Goal: Transaction & Acquisition: Obtain resource

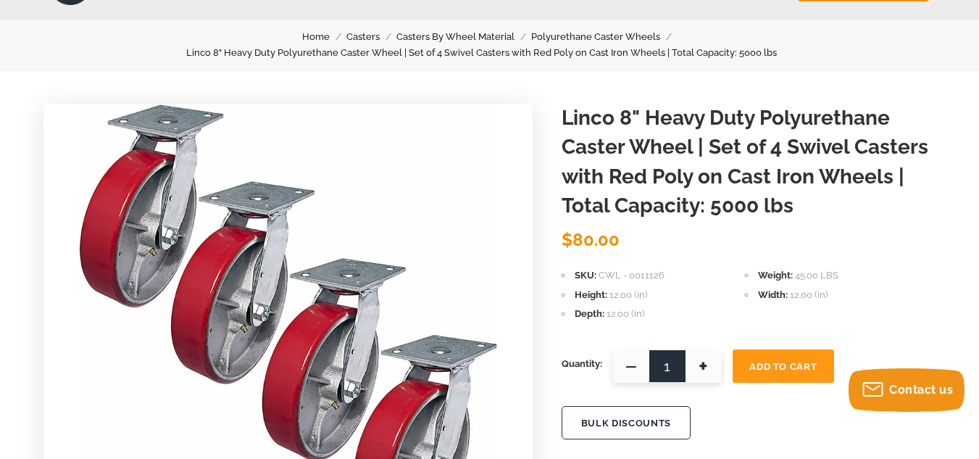
scroll to position [102, 0]
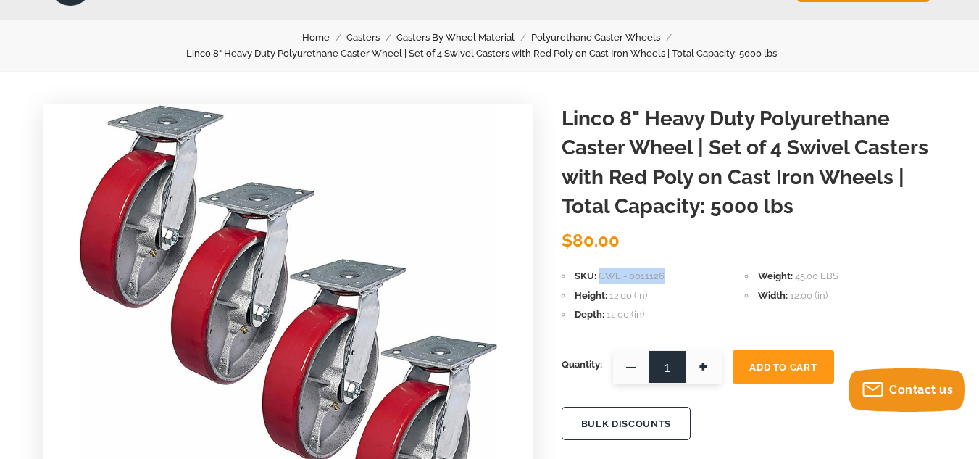
drag, startPoint x: 681, startPoint y: 276, endPoint x: 600, endPoint y: 276, distance: 81.2
click at [600, 276] on li "SKU CWL - 0011126" at bounding box center [653, 276] width 183 height 16
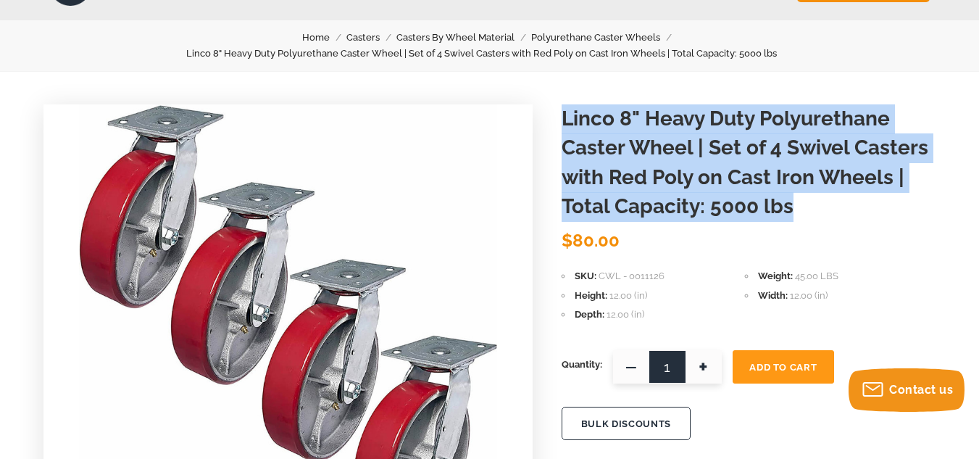
drag, startPoint x: 561, startPoint y: 117, endPoint x: 842, endPoint y: 196, distance: 291.9
click at [842, 196] on h1 "Linco 8" Heavy Duty Polyurethane Caster Wheel | Set of 4 Swivel Casters with Re…" at bounding box center [749, 162] width 374 height 117
copy h1 "Linco 8" Heavy Duty Polyurethane Caster Wheel | Set of 4 Swivel Casters with Re…"
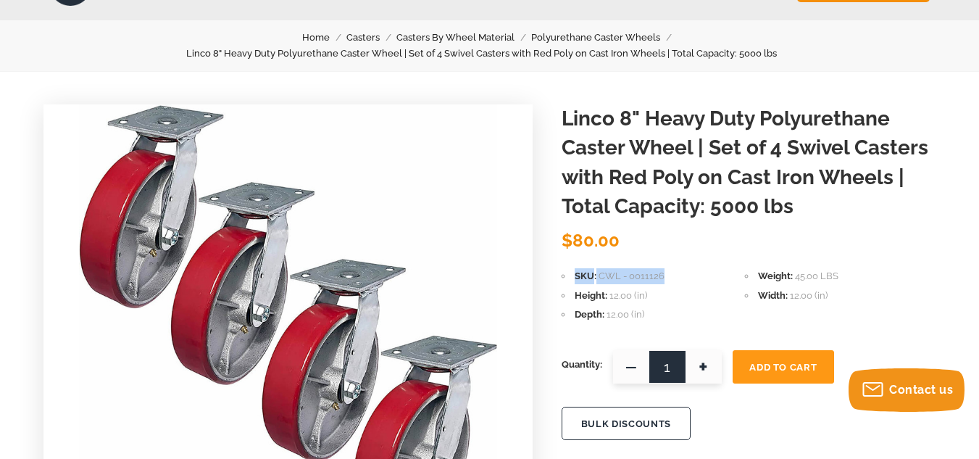
drag, startPoint x: 663, startPoint y: 274, endPoint x: 575, endPoint y: 270, distance: 88.5
click at [575, 270] on li "SKU CWL - 0011126" at bounding box center [653, 276] width 183 height 16
copy li "SKU CWL - 0011126"
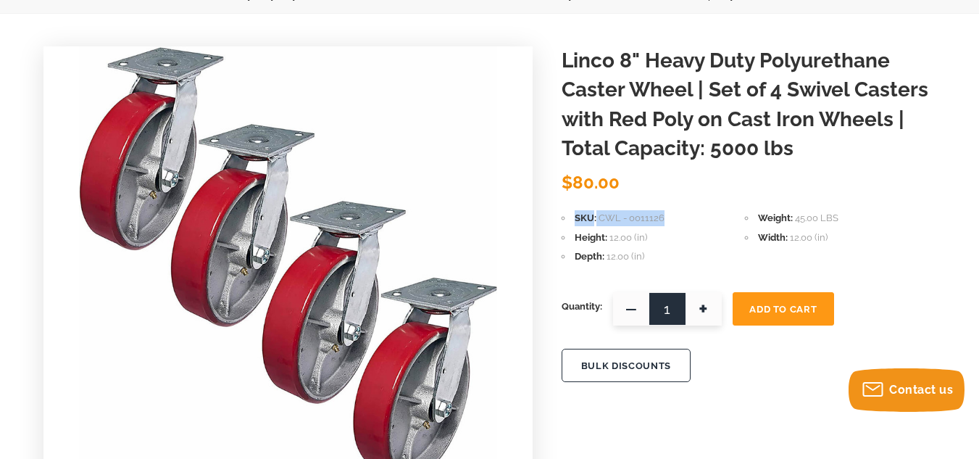
scroll to position [161, 0]
click at [776, 294] on button "Add To Cart" at bounding box center [783, 307] width 101 height 33
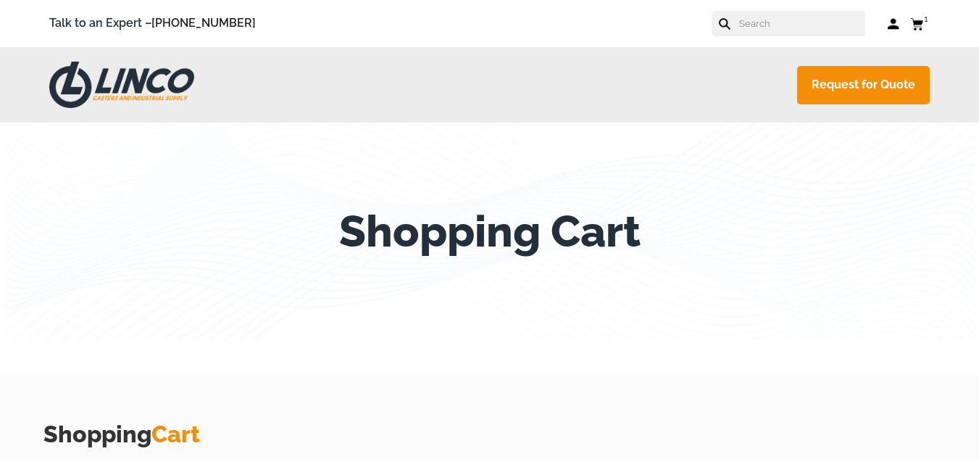
click at [917, 22] on use at bounding box center [917, 24] width 13 height 12
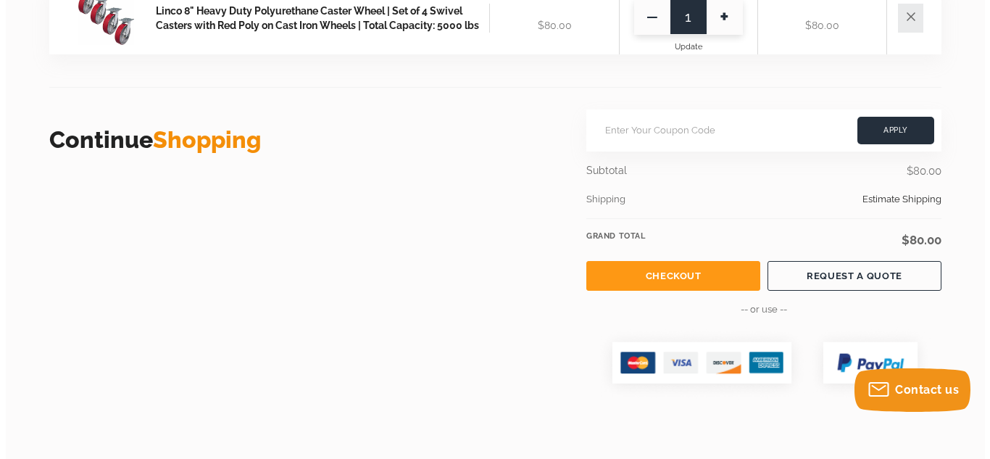
scroll to position [495, 0]
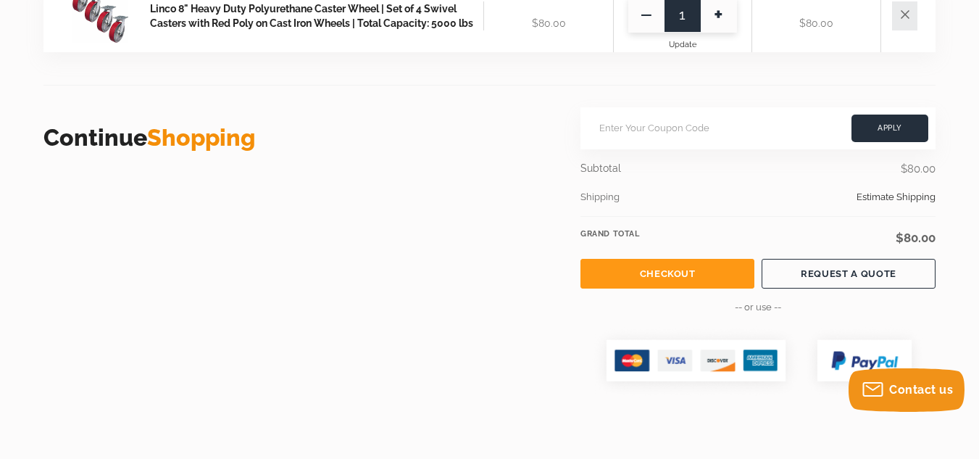
click at [860, 262] on link "REQUEST A QUOTE" at bounding box center [849, 274] width 174 height 30
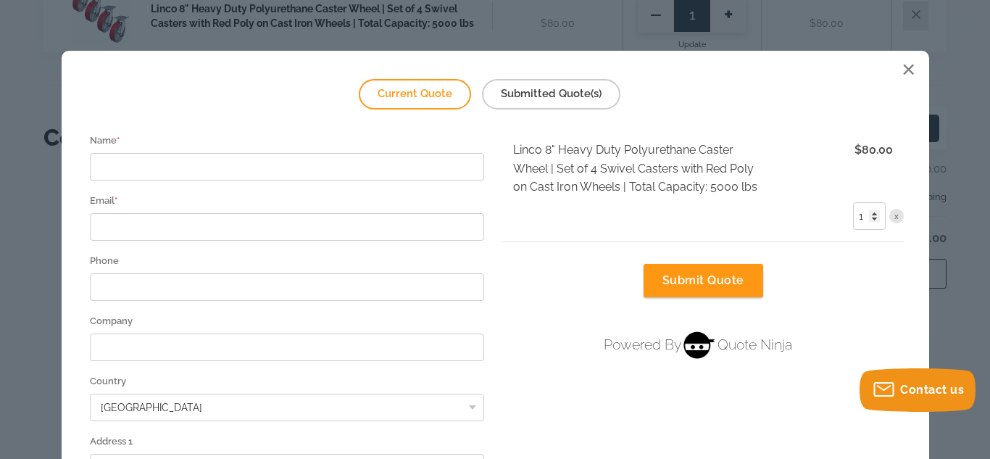
click at [841, 278] on div "Current Quote Submitted Quote(s) Name * Email * Phone Company [GEOGRAPHIC_DATA]…" at bounding box center [495, 229] width 990 height 459
click at [196, 164] on input "Name *" at bounding box center [287, 167] width 395 height 28
type input "Ben"
click at [125, 229] on input "Email *" at bounding box center [287, 227] width 395 height 28
type input "B"
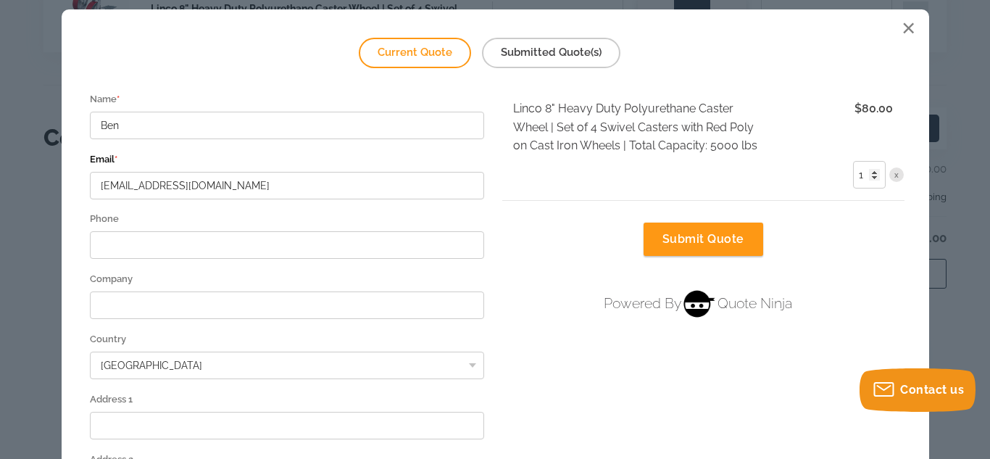
scroll to position [54, 0]
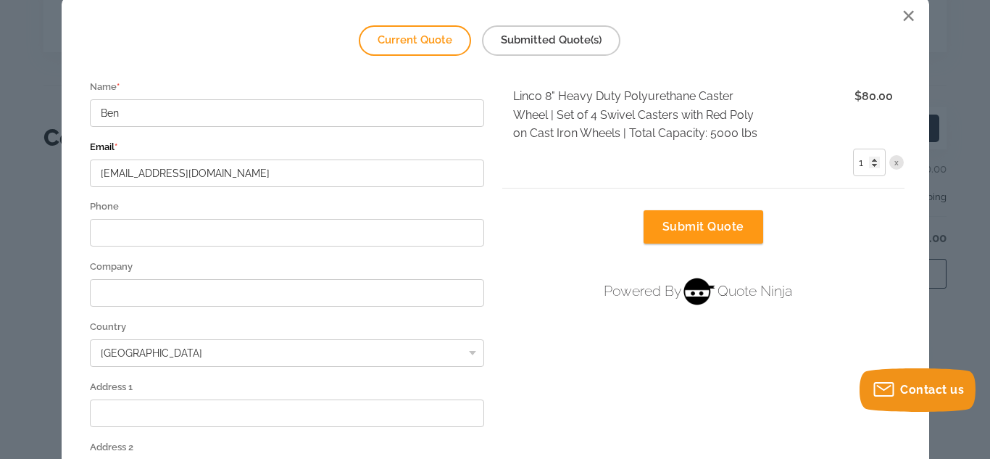
click at [146, 358] on select "[GEOGRAPHIC_DATA] [GEOGRAPHIC_DATA] [GEOGRAPHIC_DATA] [GEOGRAPHIC_DATA] [US_STA…" at bounding box center [287, 353] width 395 height 28
type input "[EMAIL_ADDRESS][DOMAIN_NAME]"
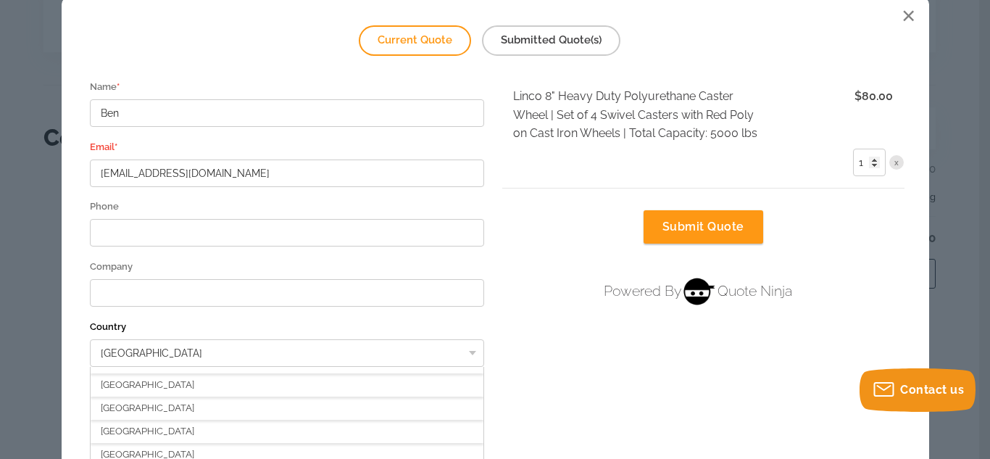
scroll to position [881, 0]
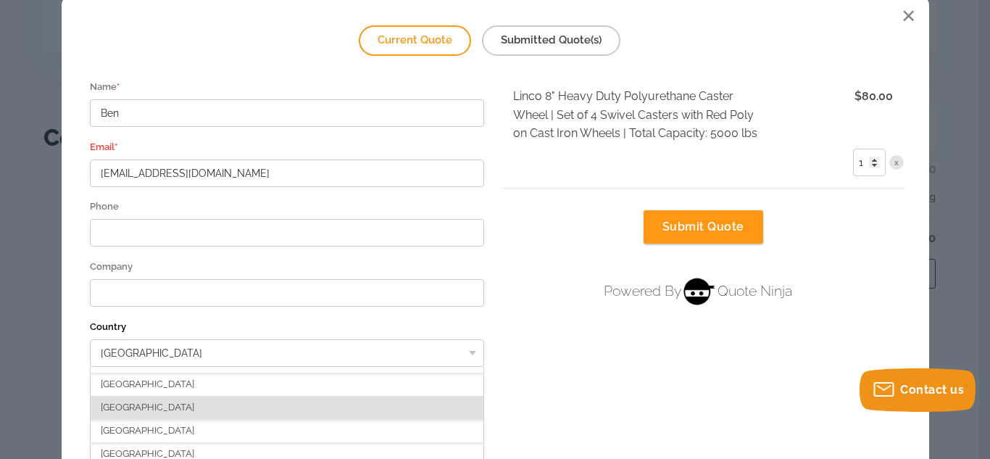
click at [134, 403] on div "[GEOGRAPHIC_DATA]" at bounding box center [288, 407] width 394 height 23
select select "CA"
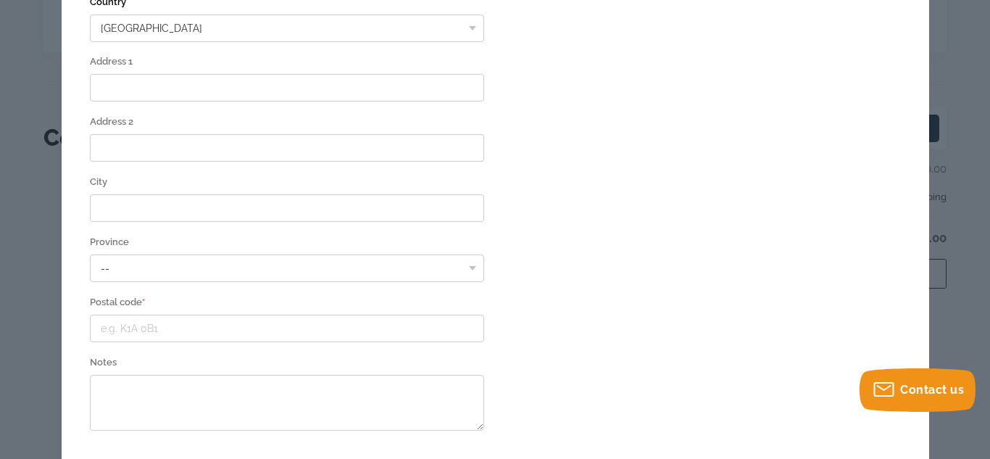
scroll to position [382, 0]
click at [238, 325] on input "Postal code *" at bounding box center [287, 326] width 395 height 28
type input "t0c0y0"
click at [177, 396] on textarea "Notes" at bounding box center [287, 400] width 395 height 56
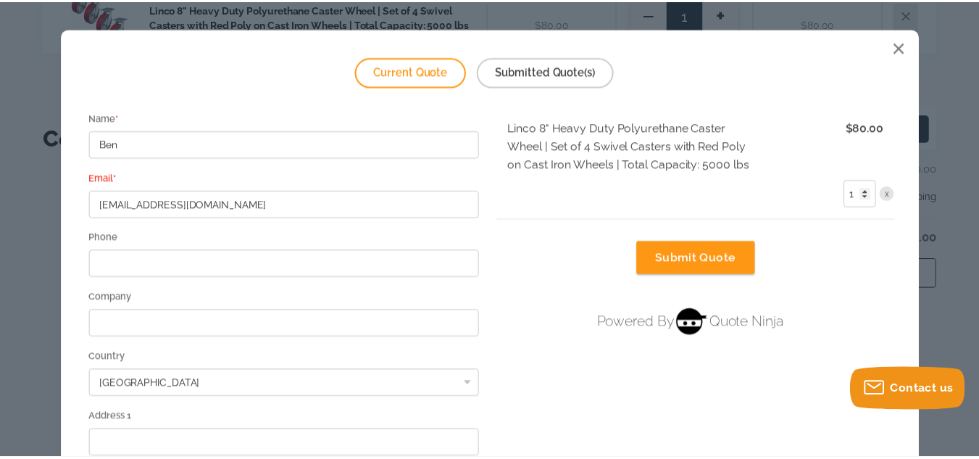
scroll to position [18, 0]
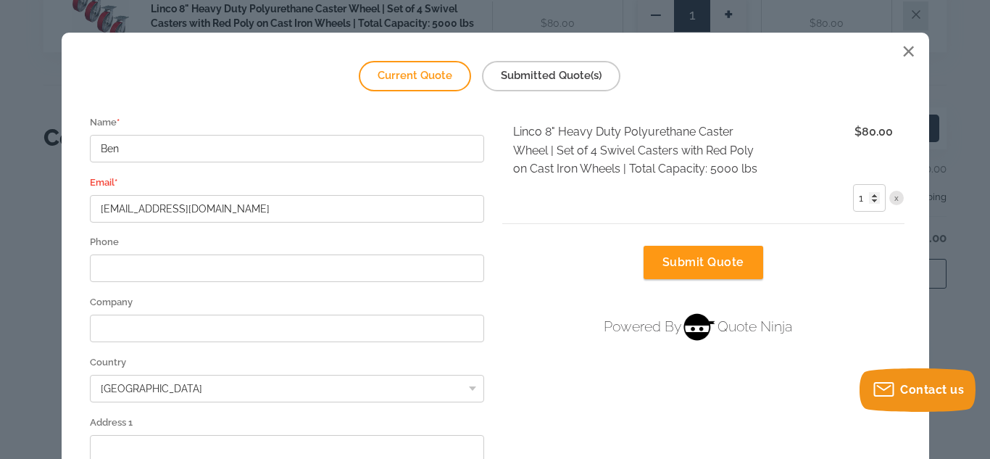
type textarea "What would the rough total be for this including shipping in CAD to Postal code…"
click at [691, 266] on button "Submit Quote" at bounding box center [704, 262] width 120 height 33
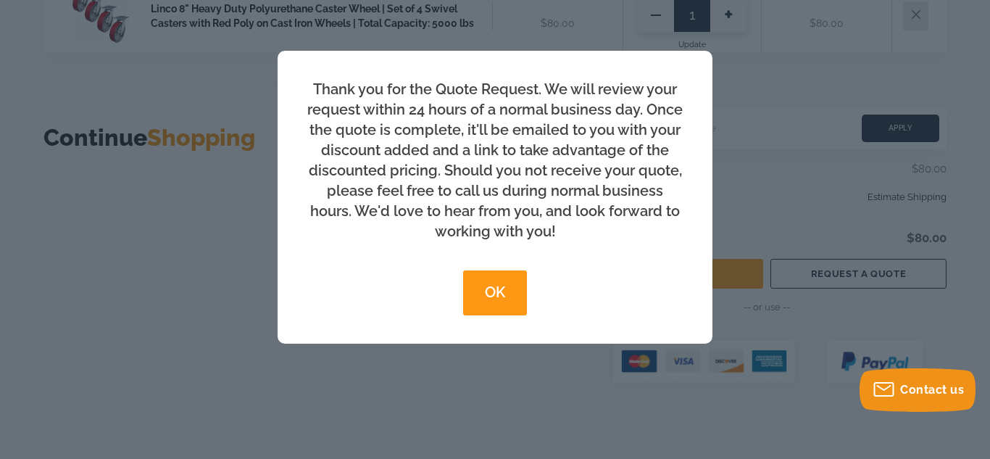
click at [496, 287] on button "OK" at bounding box center [494, 292] width 63 height 45
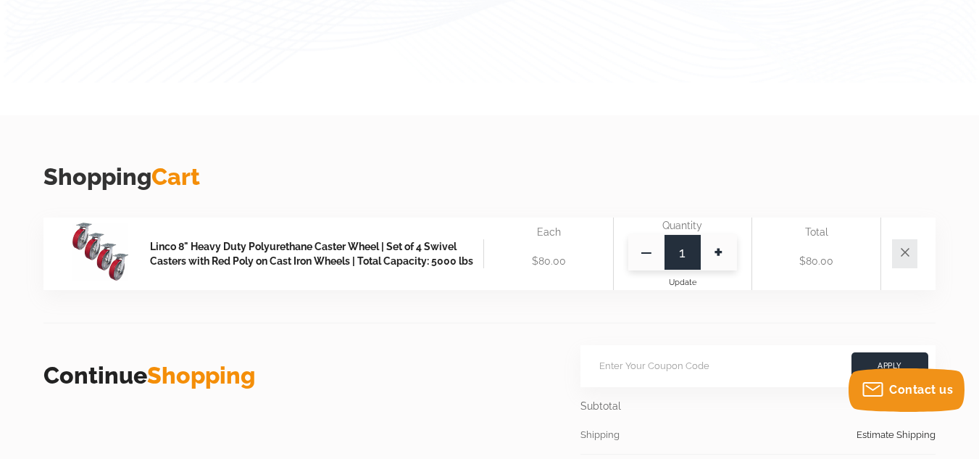
scroll to position [0, 0]
